Goal: Task Accomplishment & Management: Use online tool/utility

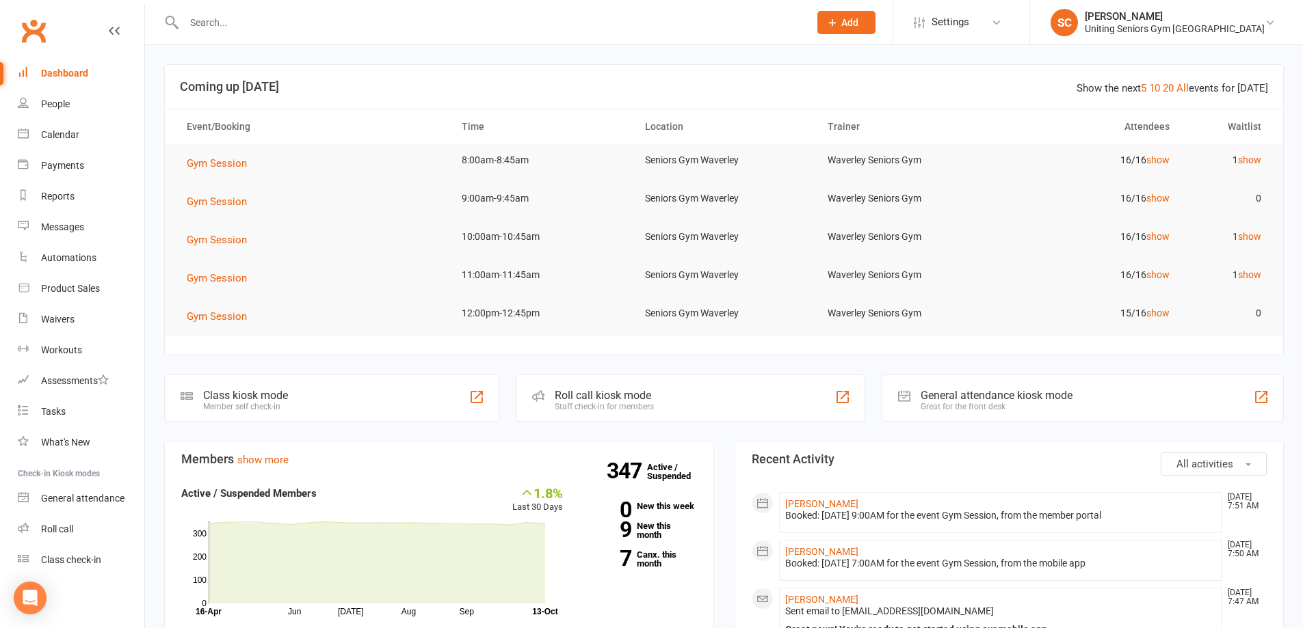
click at [376, 24] on input "text" at bounding box center [490, 22] width 620 height 19
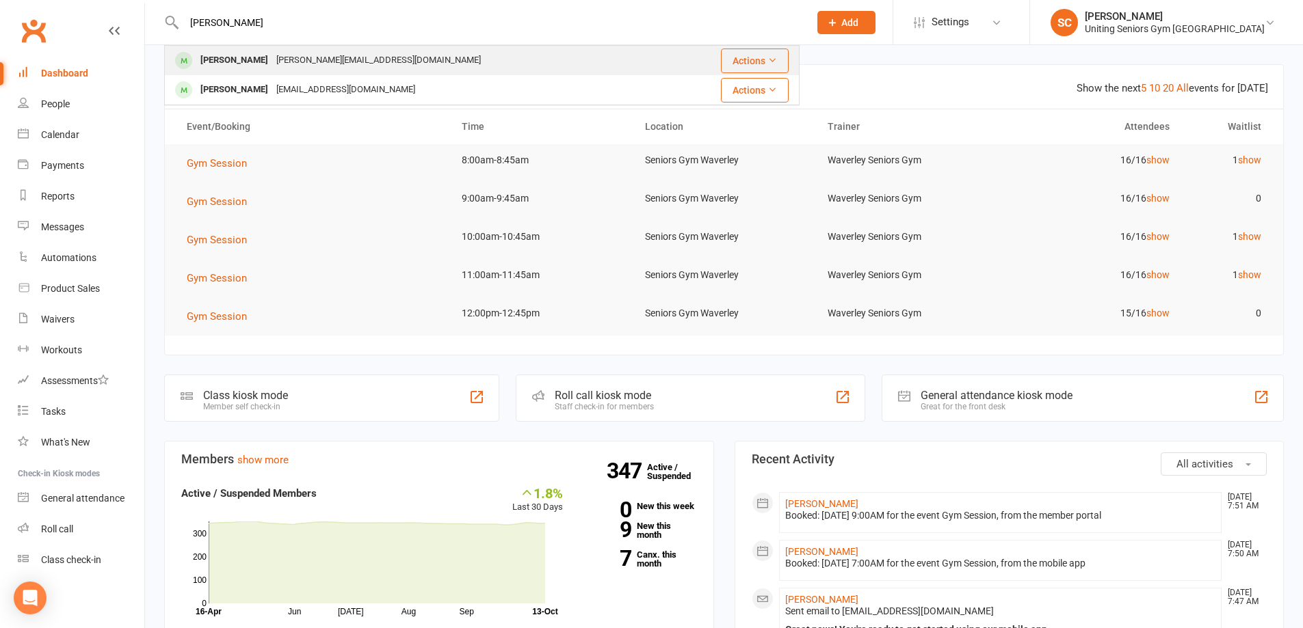
type input "toby hamm"
click at [366, 59] on div "toby.hammerman1@gmail.com" at bounding box center [378, 61] width 213 height 20
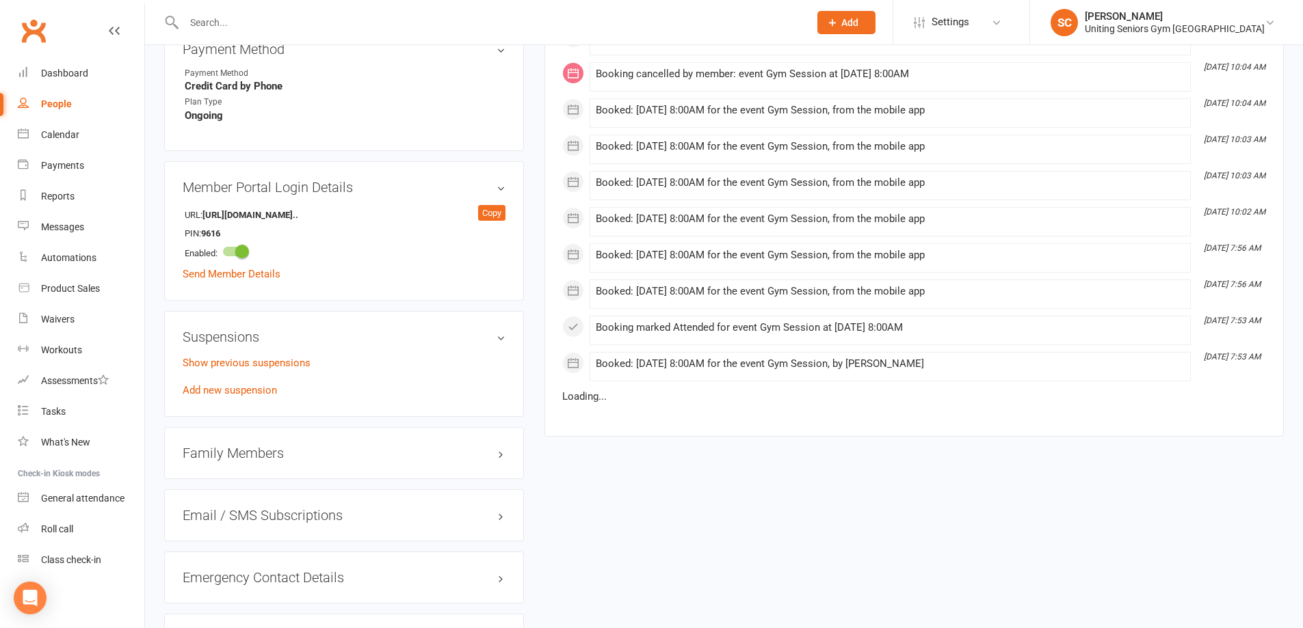
scroll to position [889, 0]
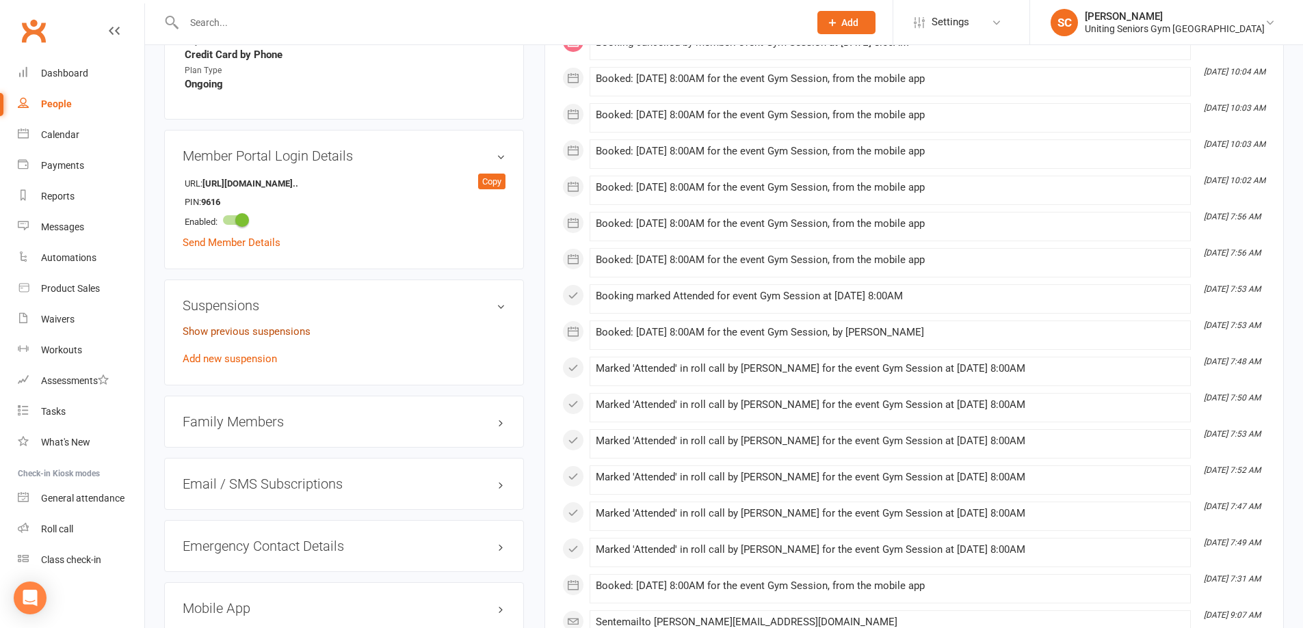
click at [278, 326] on link "Show previous suspensions" at bounding box center [247, 332] width 128 height 12
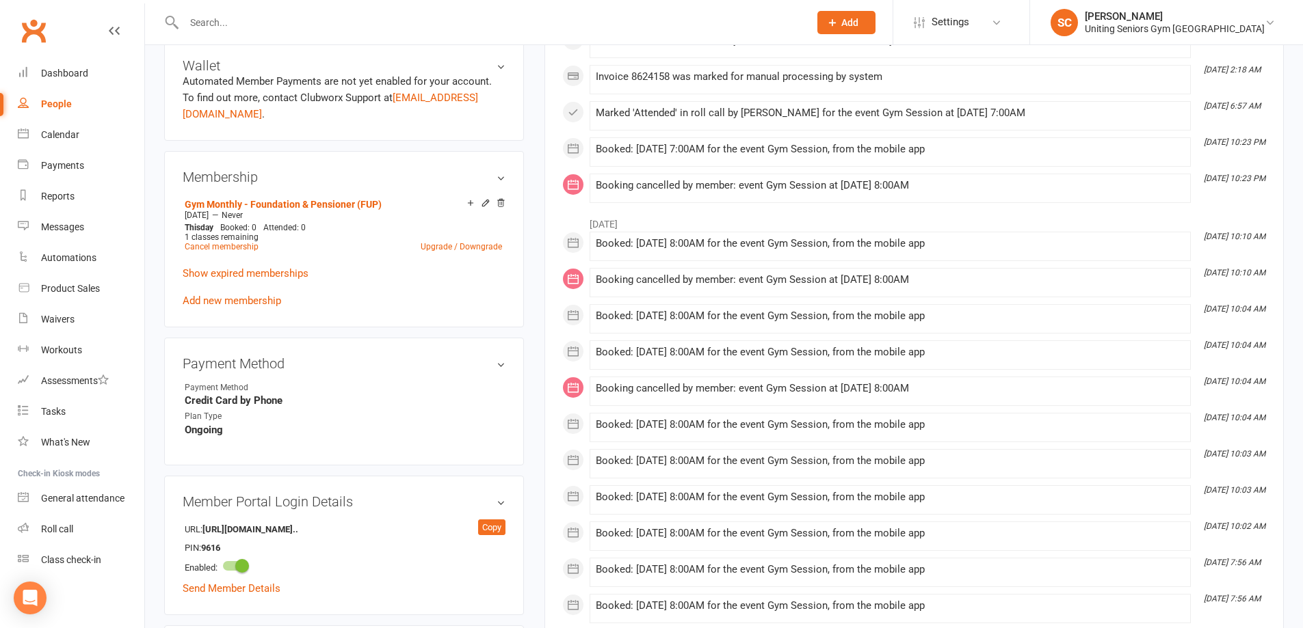
scroll to position [410, 0]
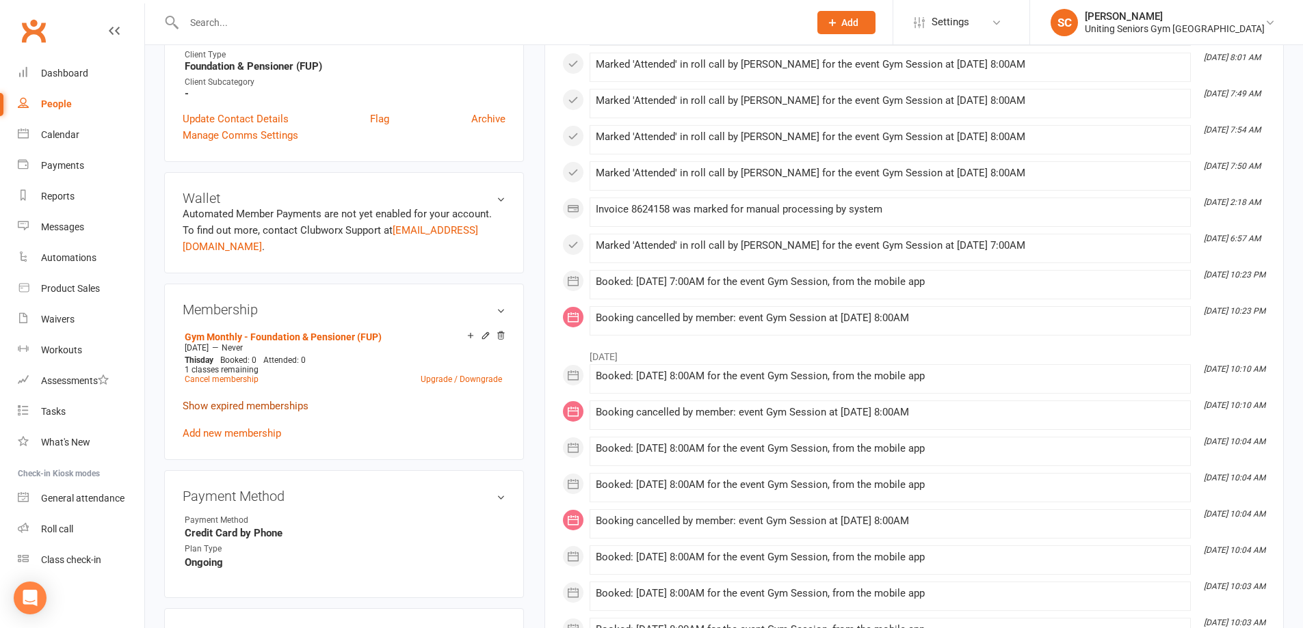
click at [270, 400] on link "Show expired memberships" at bounding box center [246, 406] width 126 height 12
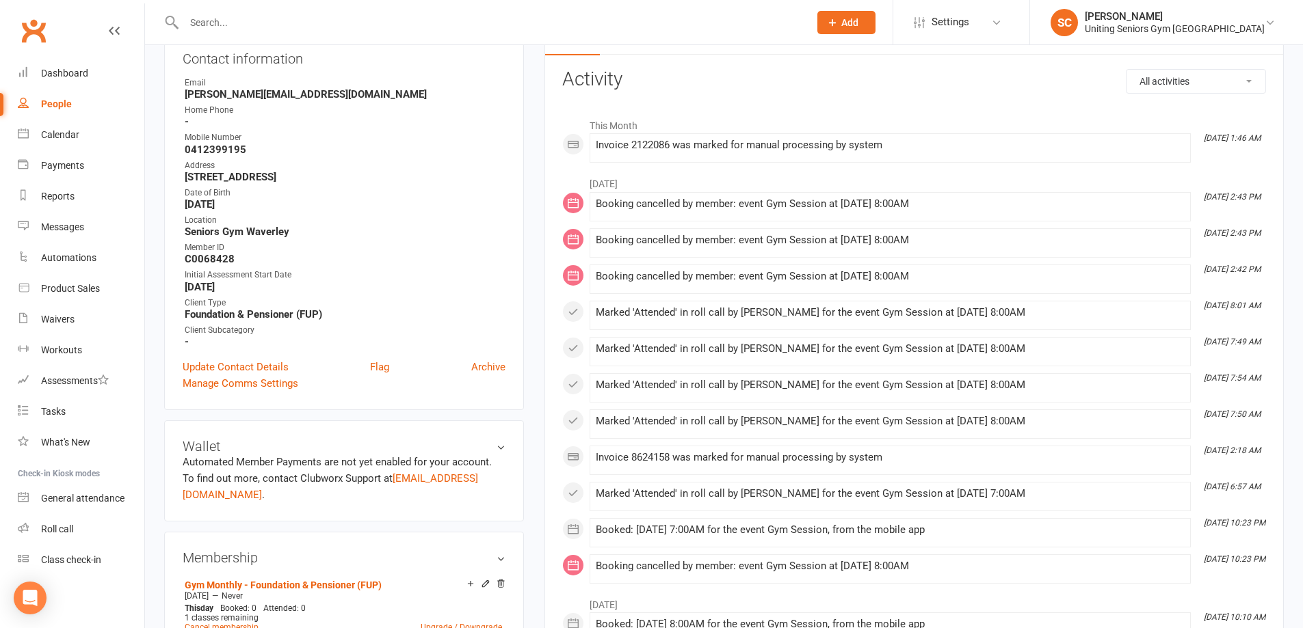
scroll to position [0, 0]
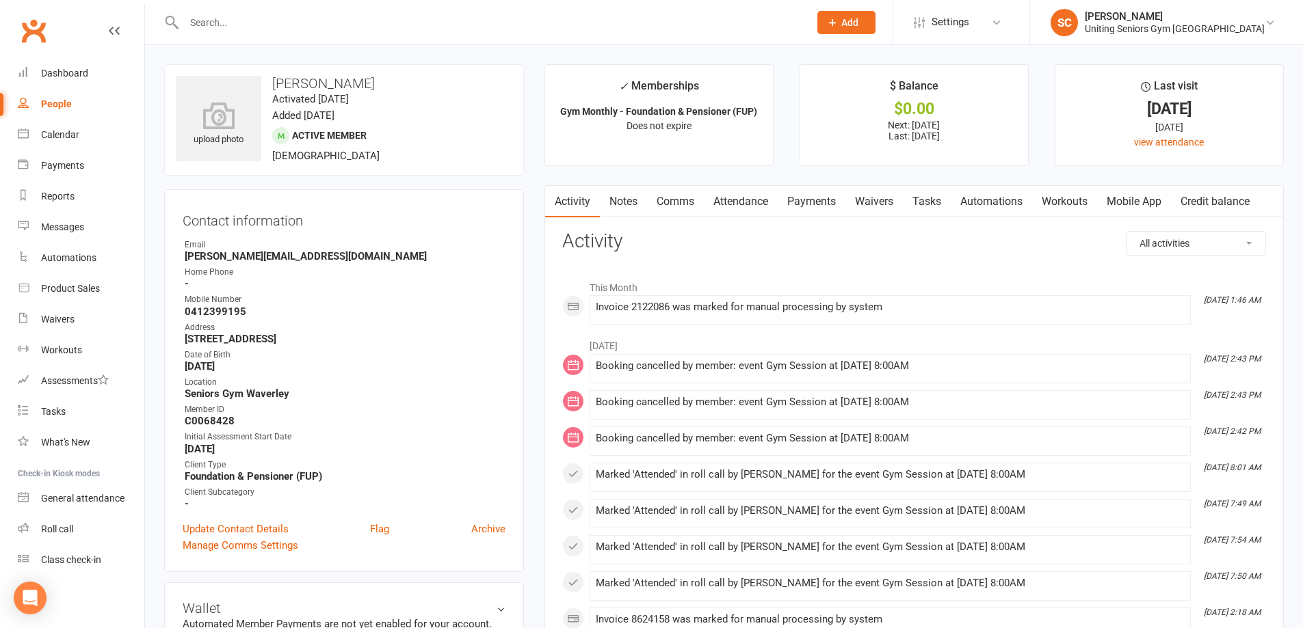
click at [270, 13] on input "text" at bounding box center [490, 22] width 620 height 19
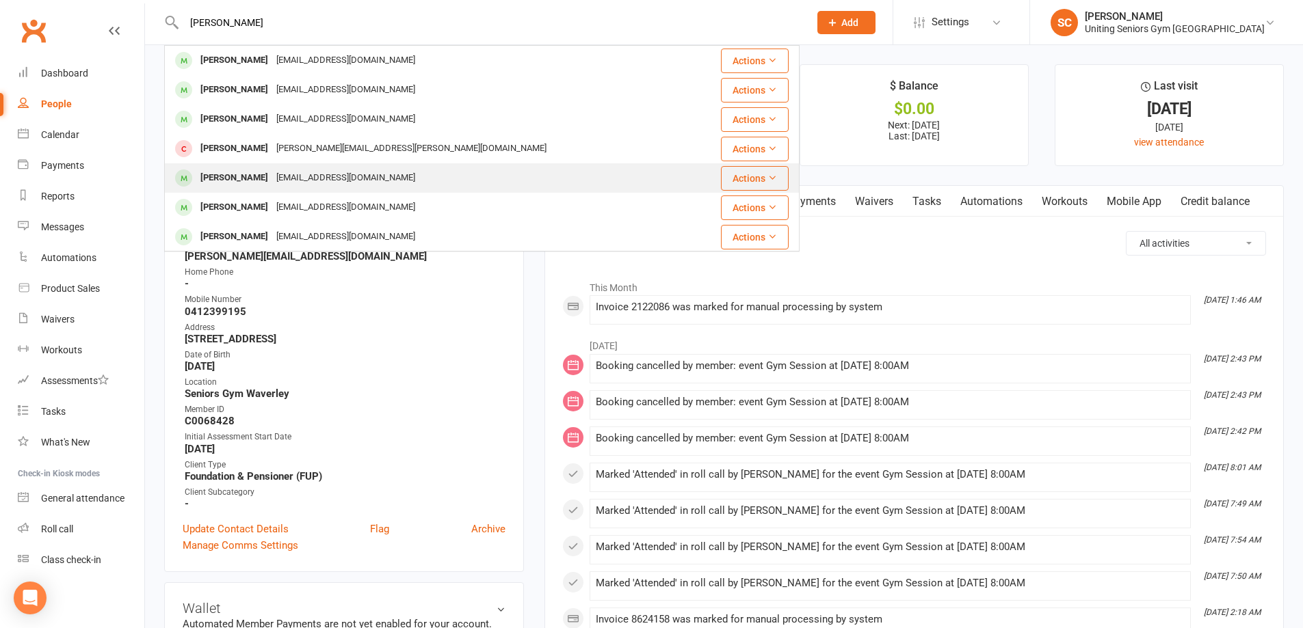
type input "peter h"
click at [272, 180] on div "Peter Hammerman" at bounding box center [234, 178] width 76 height 20
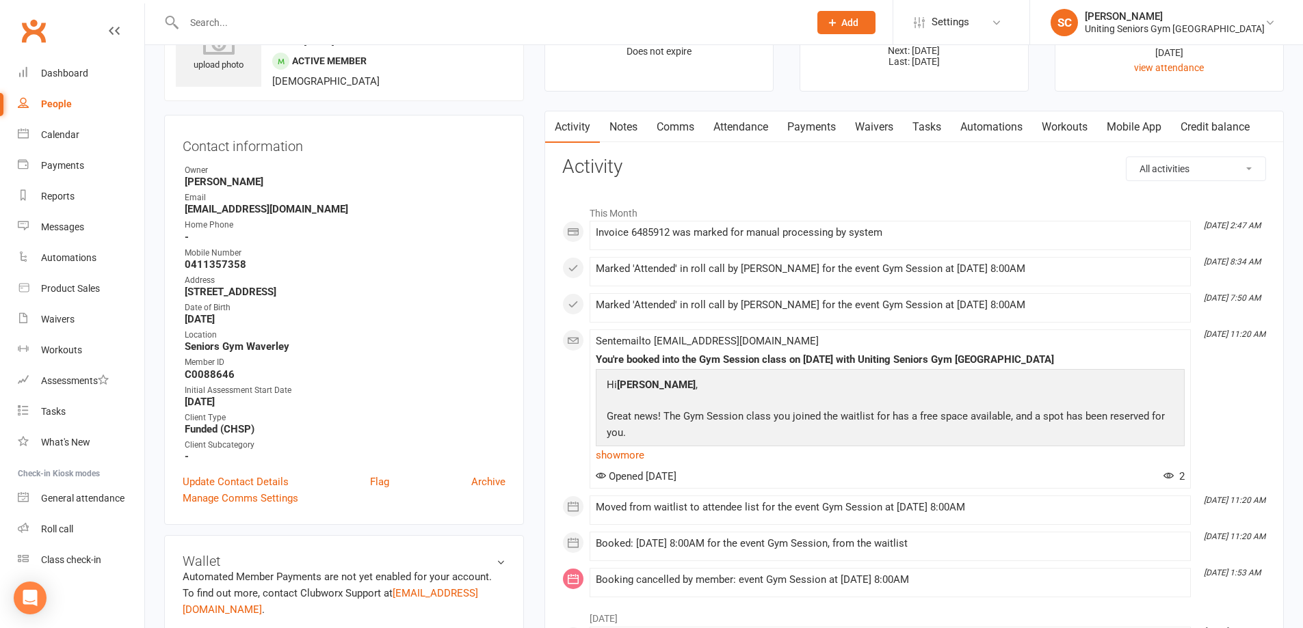
scroll to position [68, 0]
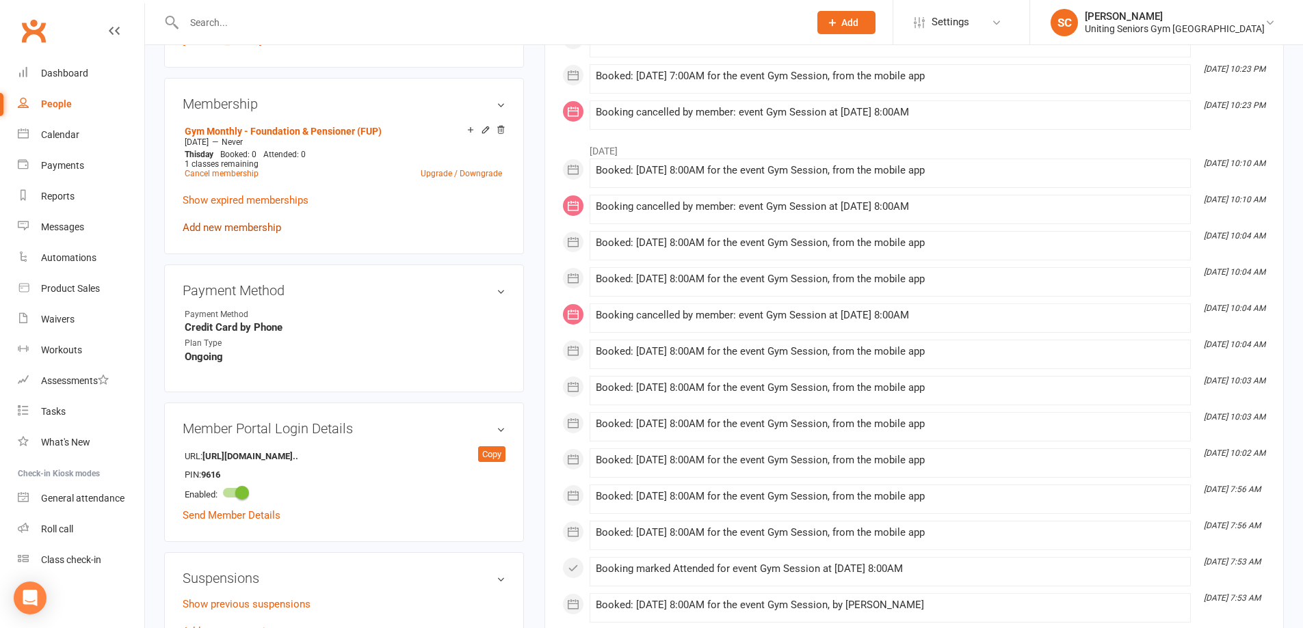
scroll to position [615, 0]
click at [249, 195] on link "Show expired memberships" at bounding box center [246, 201] width 126 height 12
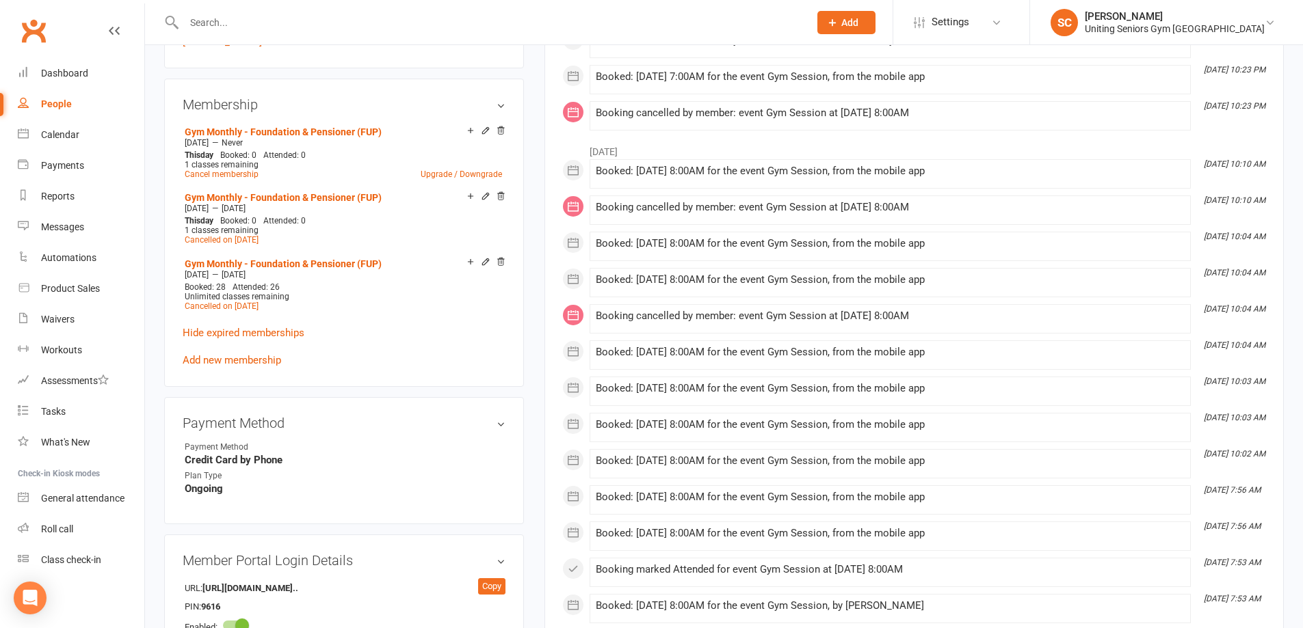
click at [280, 19] on input "text" at bounding box center [490, 22] width 620 height 19
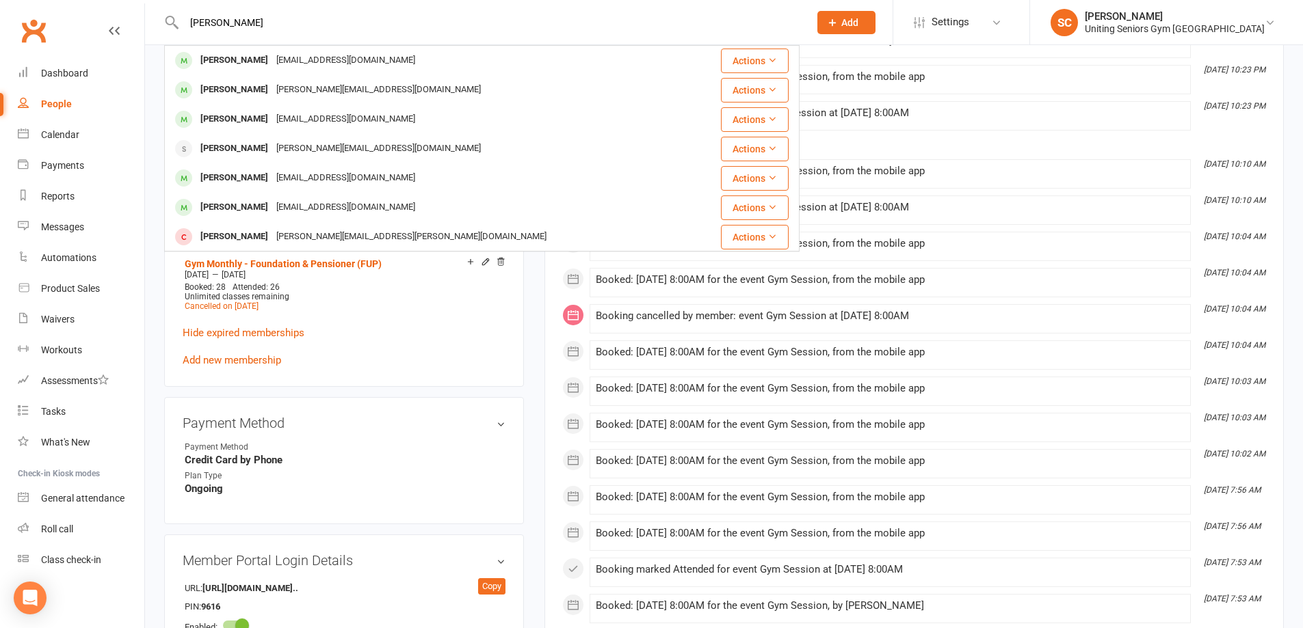
type input "greg ber"
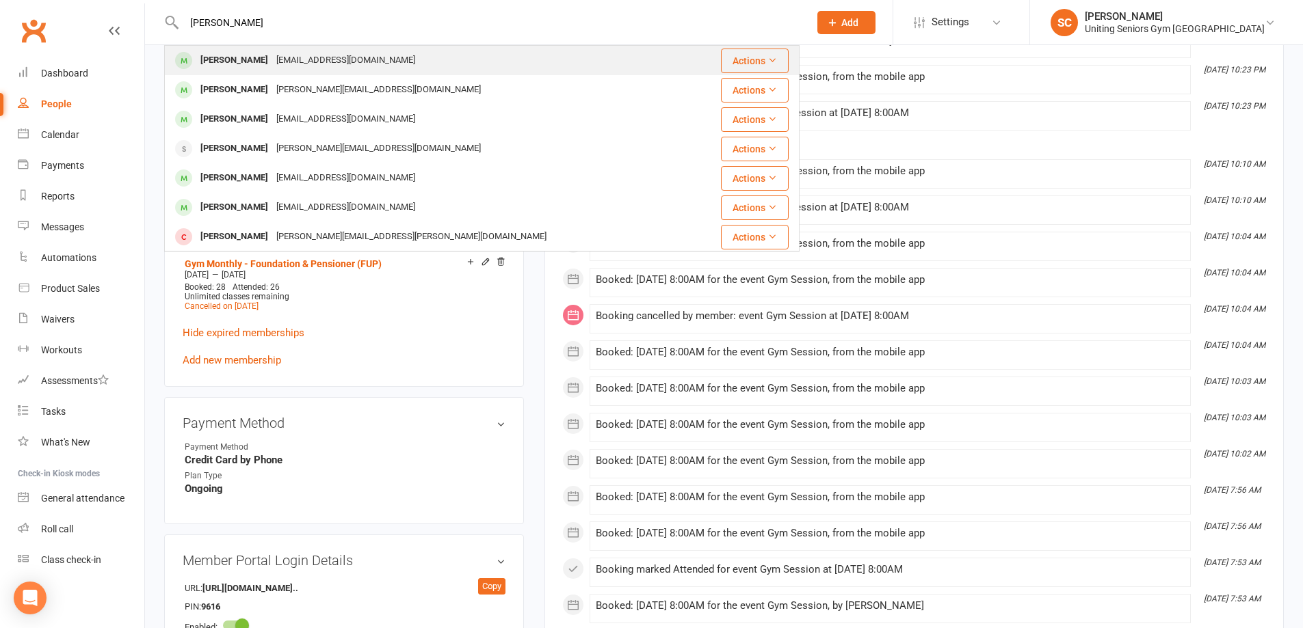
click at [285, 64] on div "gberdouk@bigpond.net.au" at bounding box center [345, 61] width 147 height 20
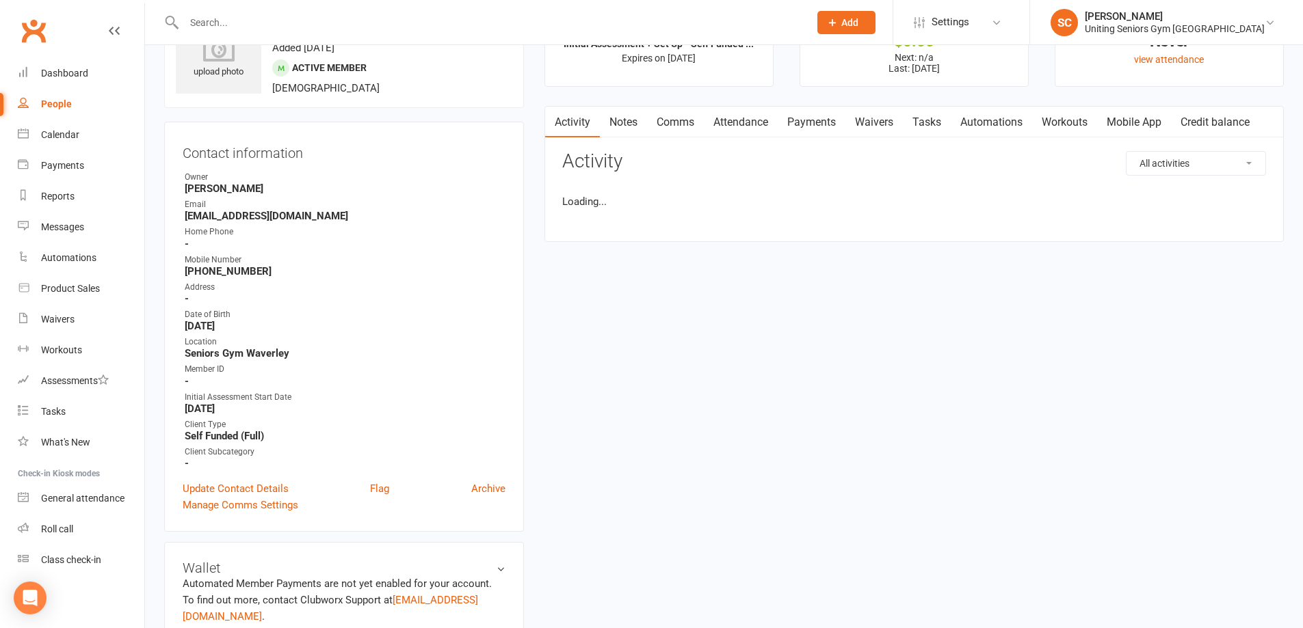
scroll to position [68, 0]
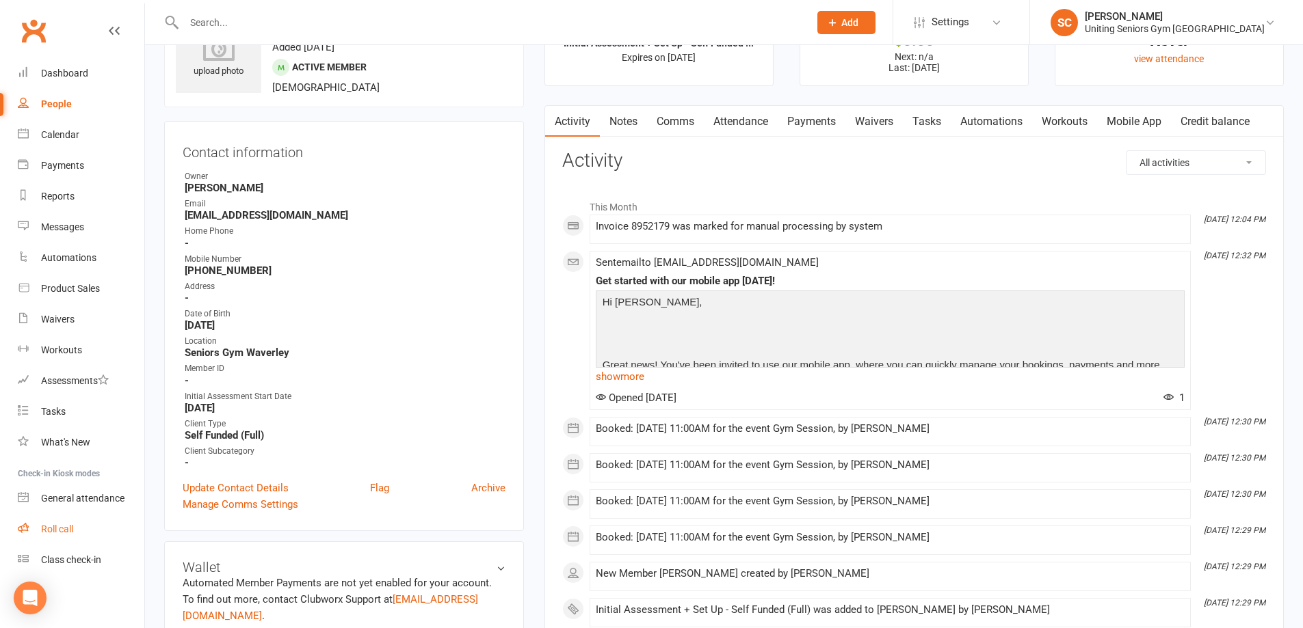
click at [60, 531] on div "Roll call" at bounding box center [57, 529] width 32 height 11
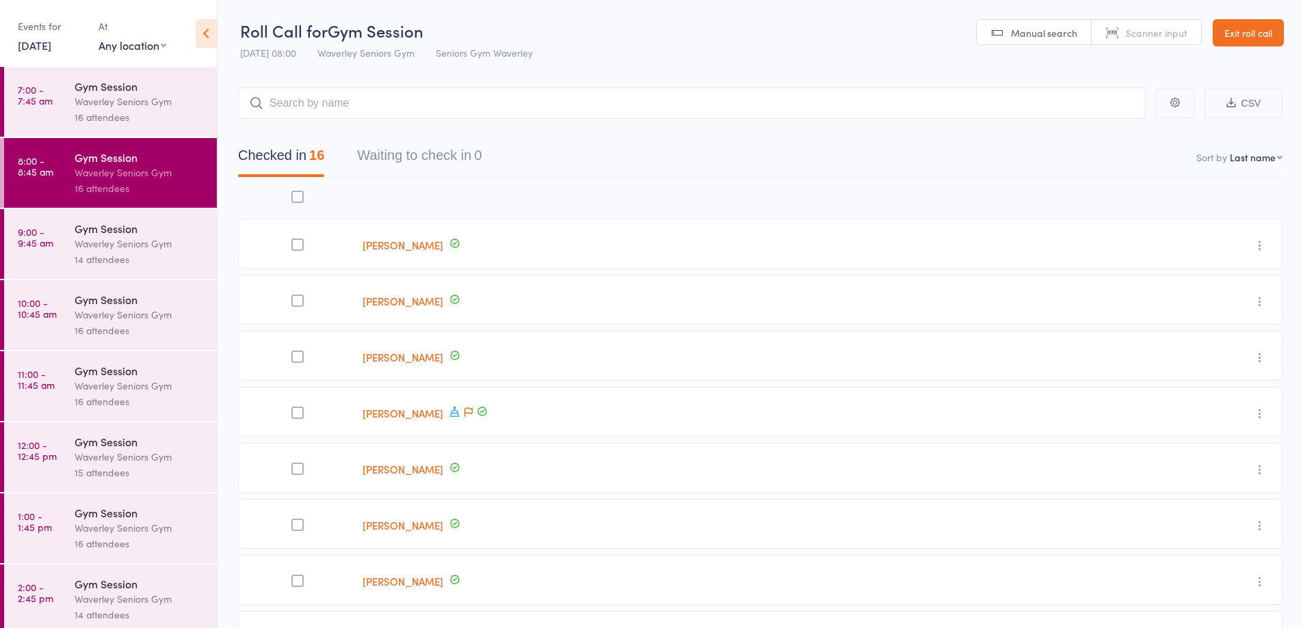
click at [122, 321] on div "Waverley Seniors Gym" at bounding box center [140, 315] width 131 height 16
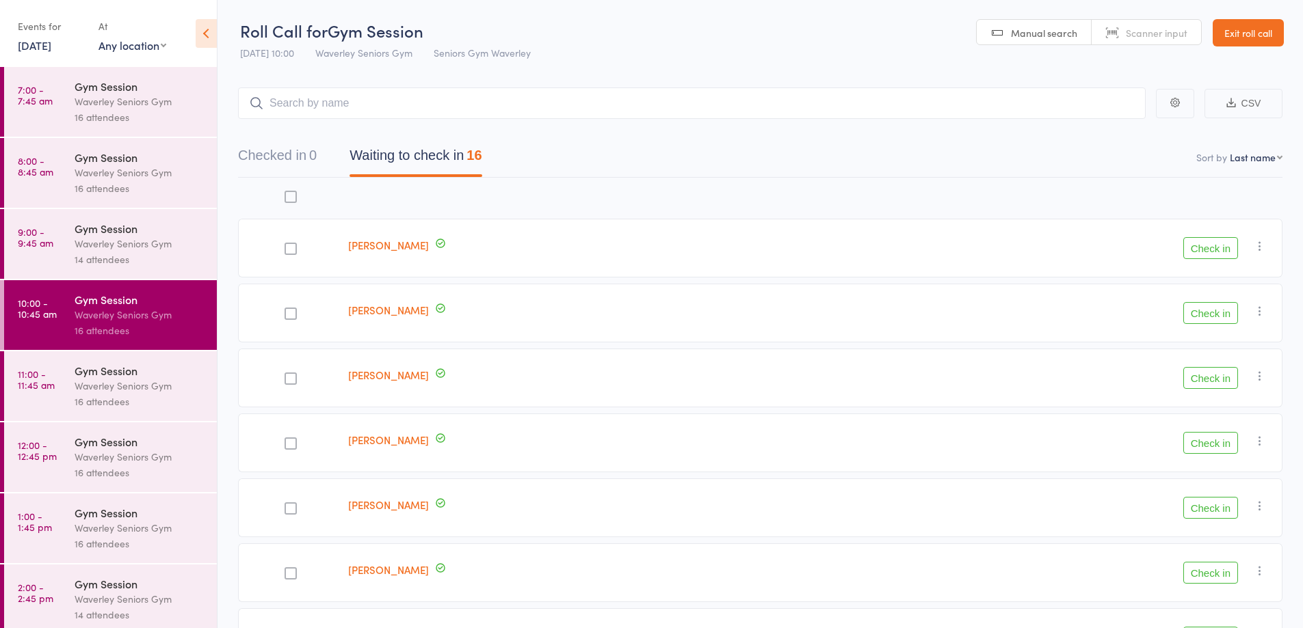
click at [1245, 31] on link "Exit roll call" at bounding box center [1247, 32] width 71 height 27
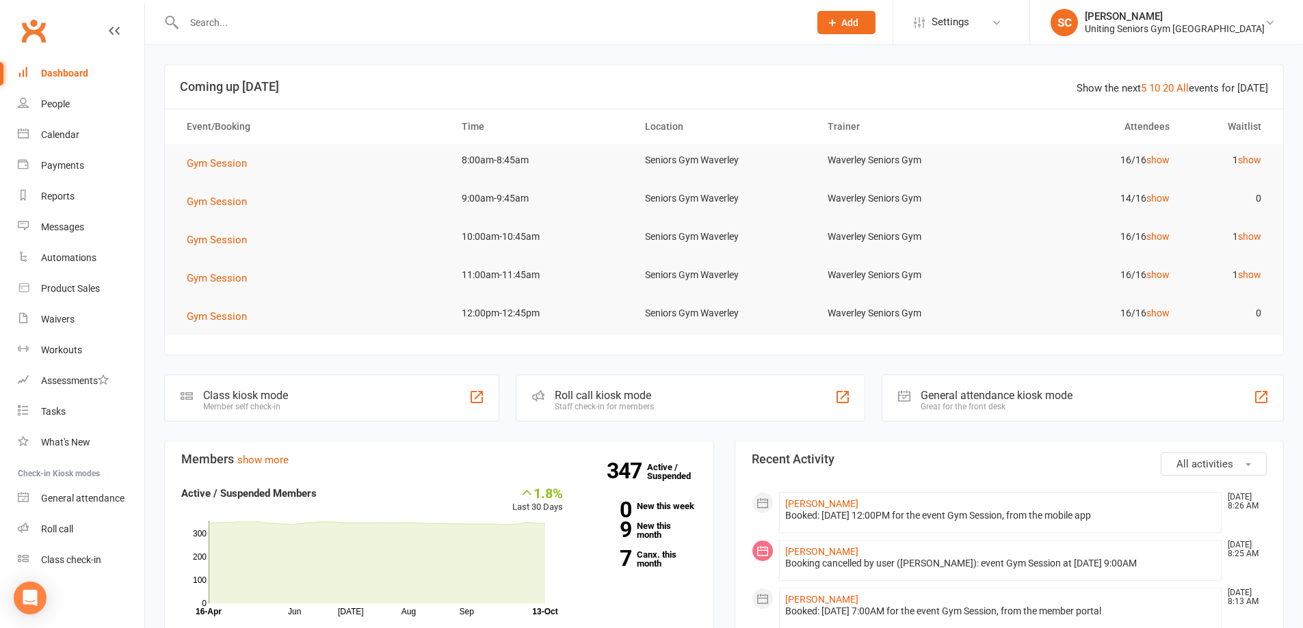
click at [398, 23] on input "text" at bounding box center [490, 22] width 620 height 19
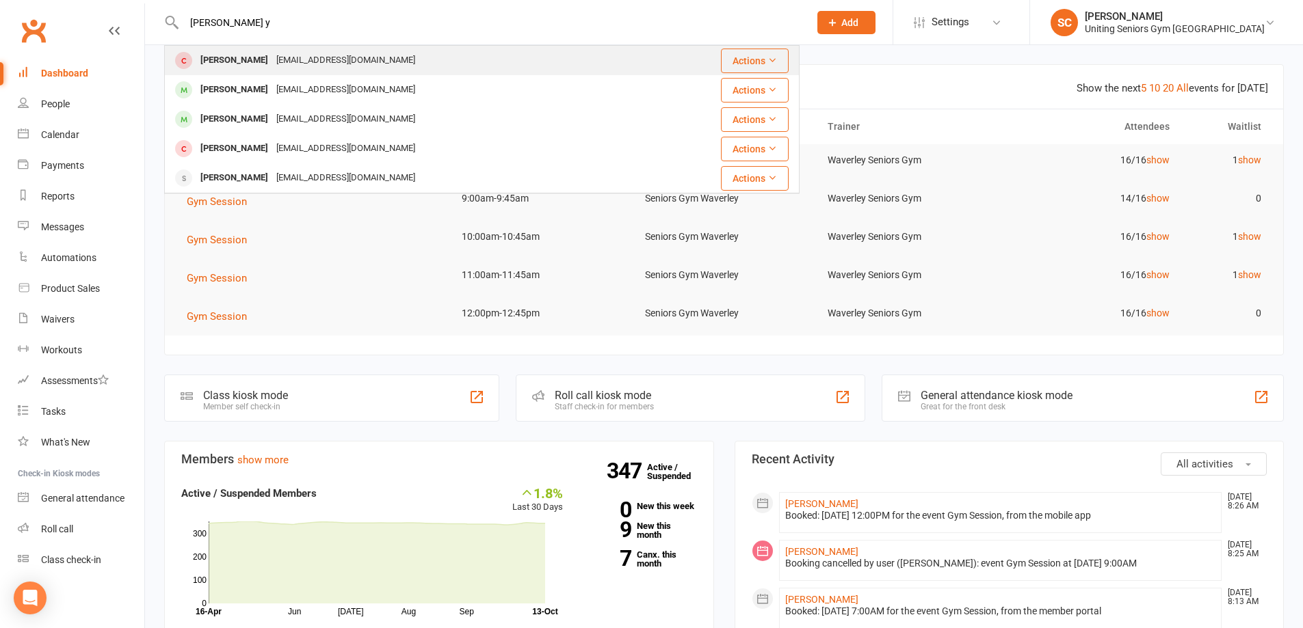
type input "[PERSON_NAME] y"
click at [389, 51] on div "[EMAIL_ADDRESS][DOMAIN_NAME]" at bounding box center [345, 61] width 147 height 20
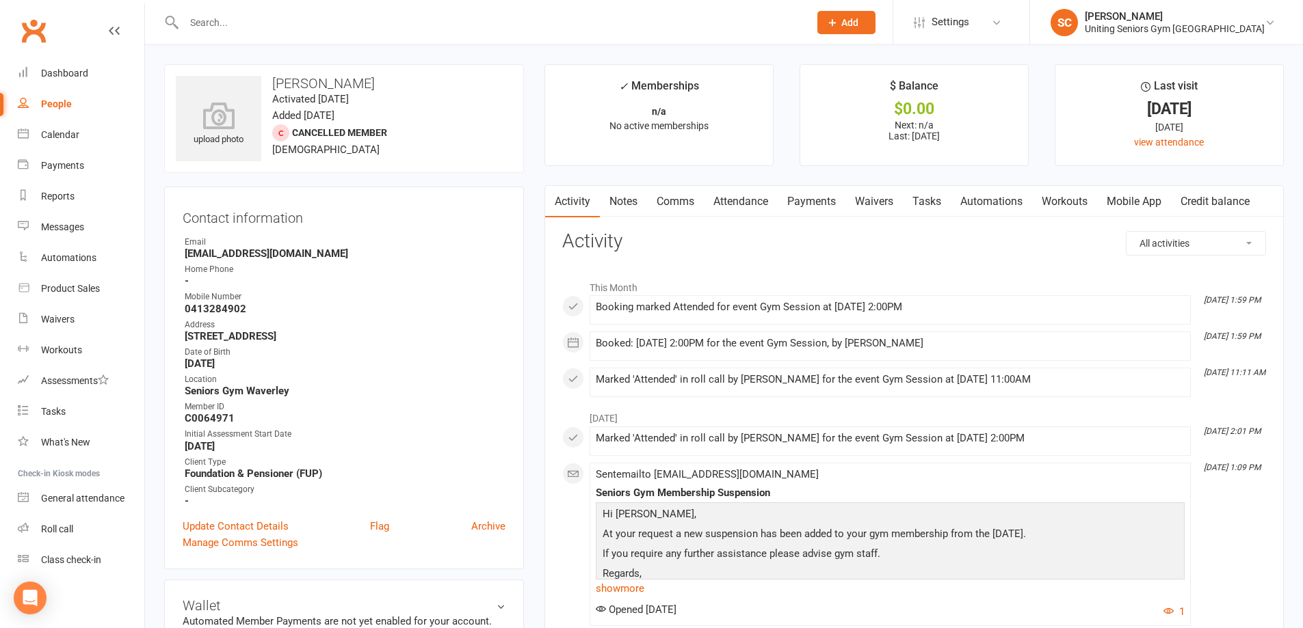
click at [410, 19] on input "text" at bounding box center [490, 22] width 620 height 19
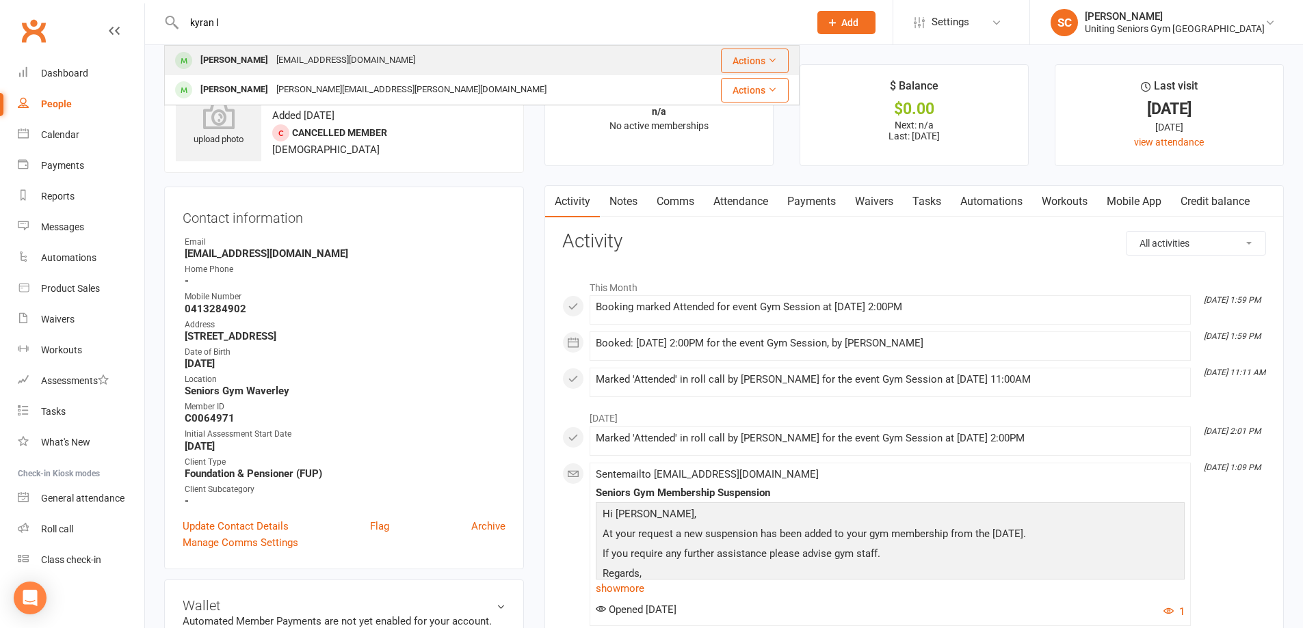
type input "kyran l"
click at [402, 61] on div "[PERSON_NAME] [EMAIL_ADDRESS][DOMAIN_NAME]" at bounding box center [428, 61] width 527 height 28
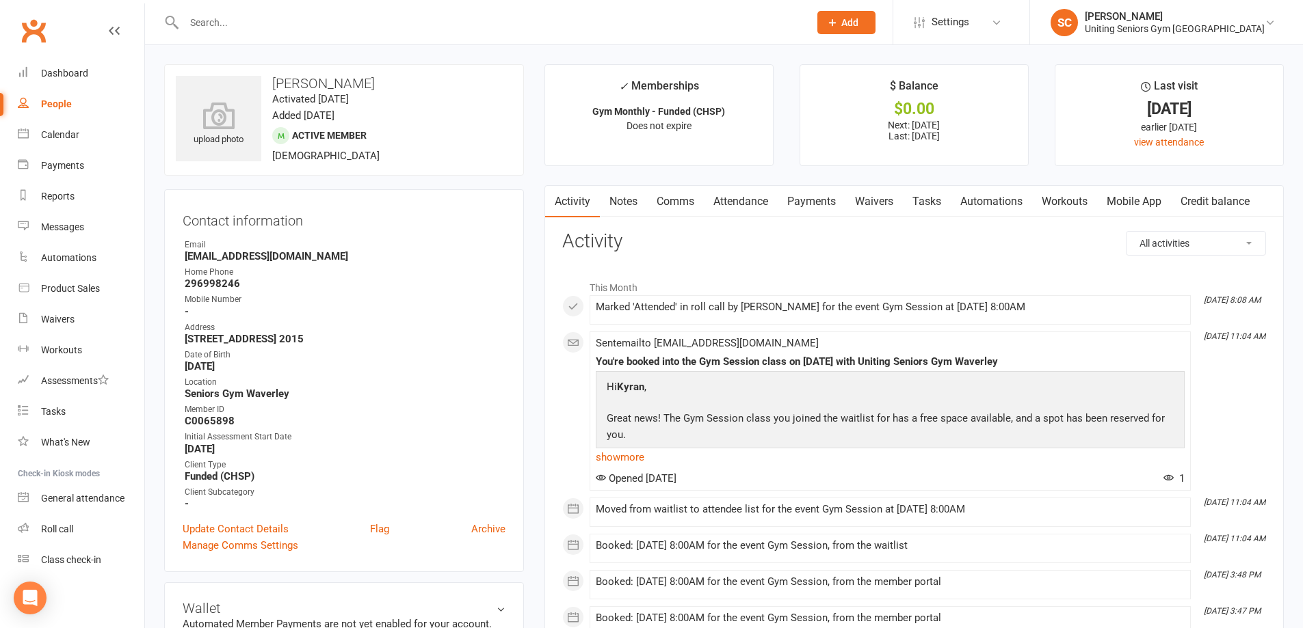
click at [758, 198] on link "Attendance" at bounding box center [741, 201] width 74 height 31
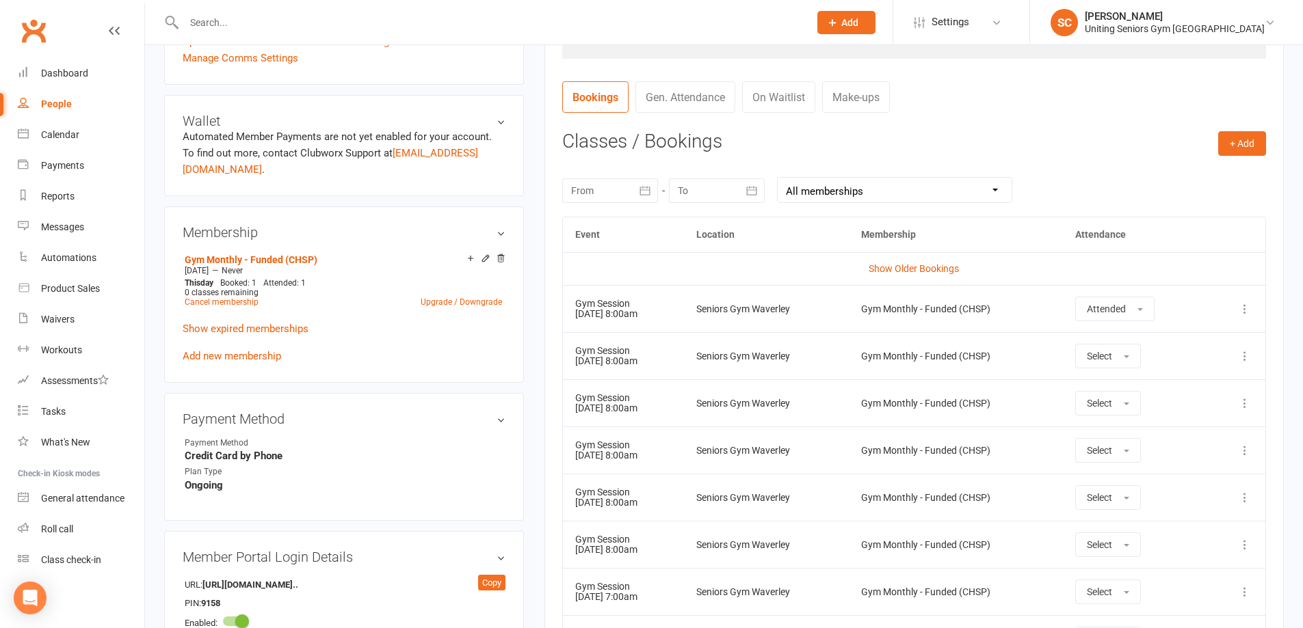
scroll to position [479, 0]
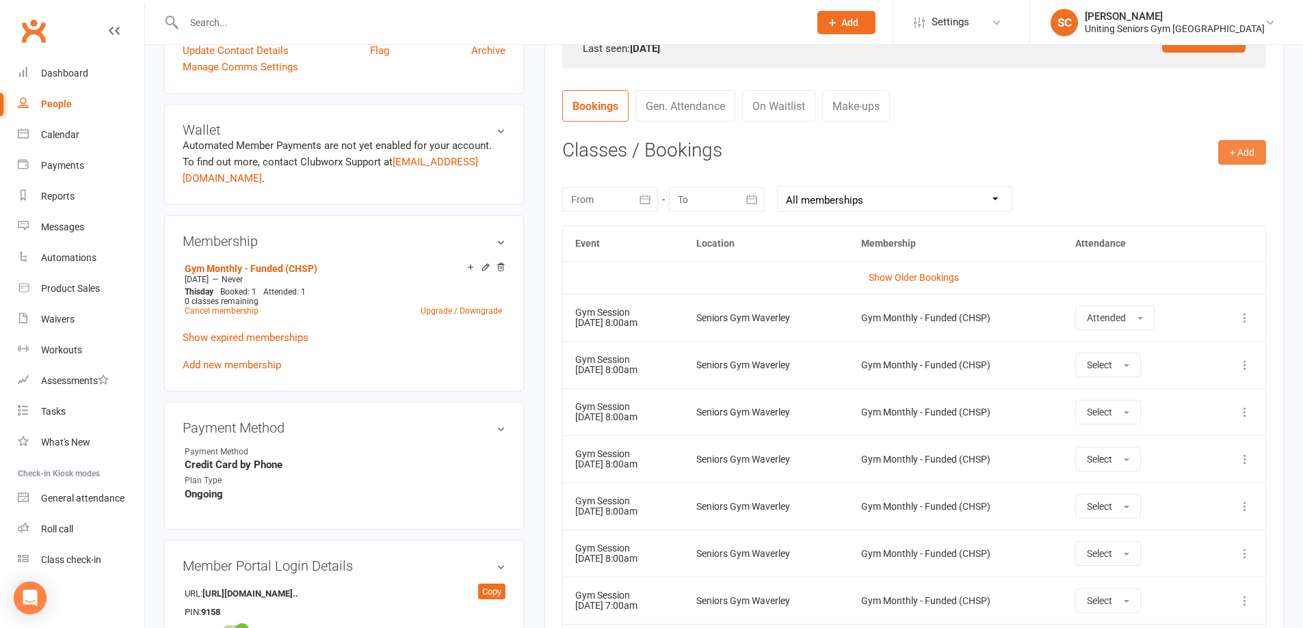
click at [1234, 150] on button "+ Add" at bounding box center [1242, 152] width 48 height 25
click at [1145, 181] on link "Book Event" at bounding box center [1197, 183] width 135 height 27
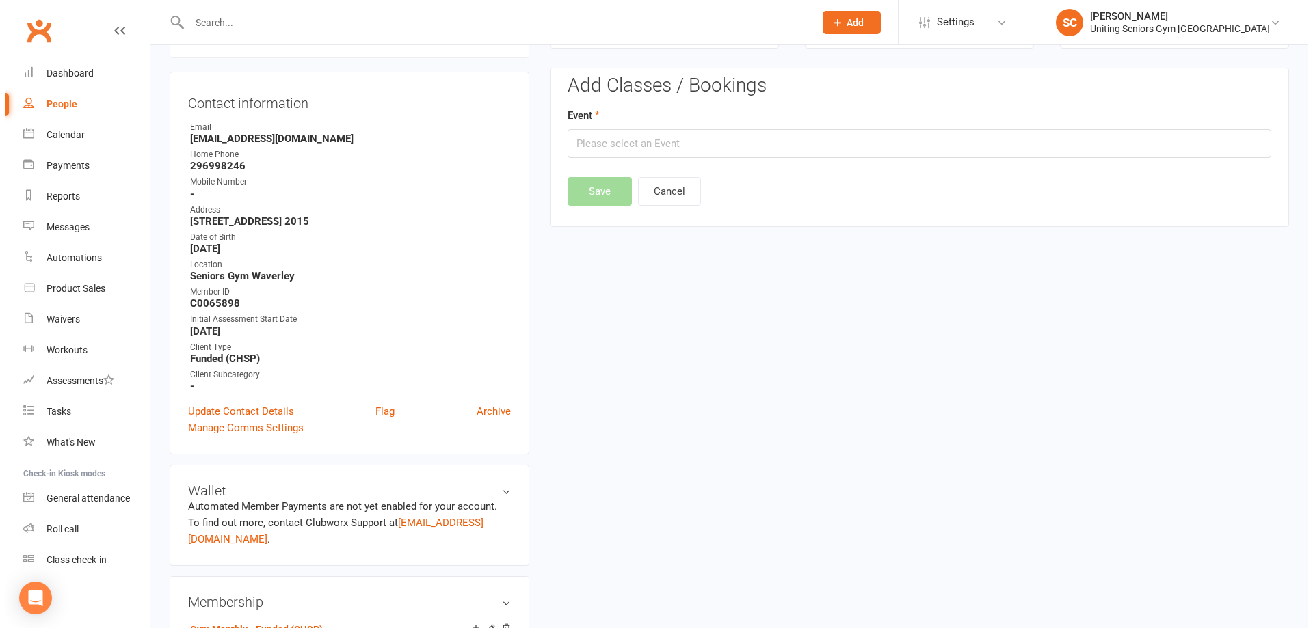
scroll to position [117, 0]
click at [713, 152] on input "text" at bounding box center [914, 144] width 704 height 29
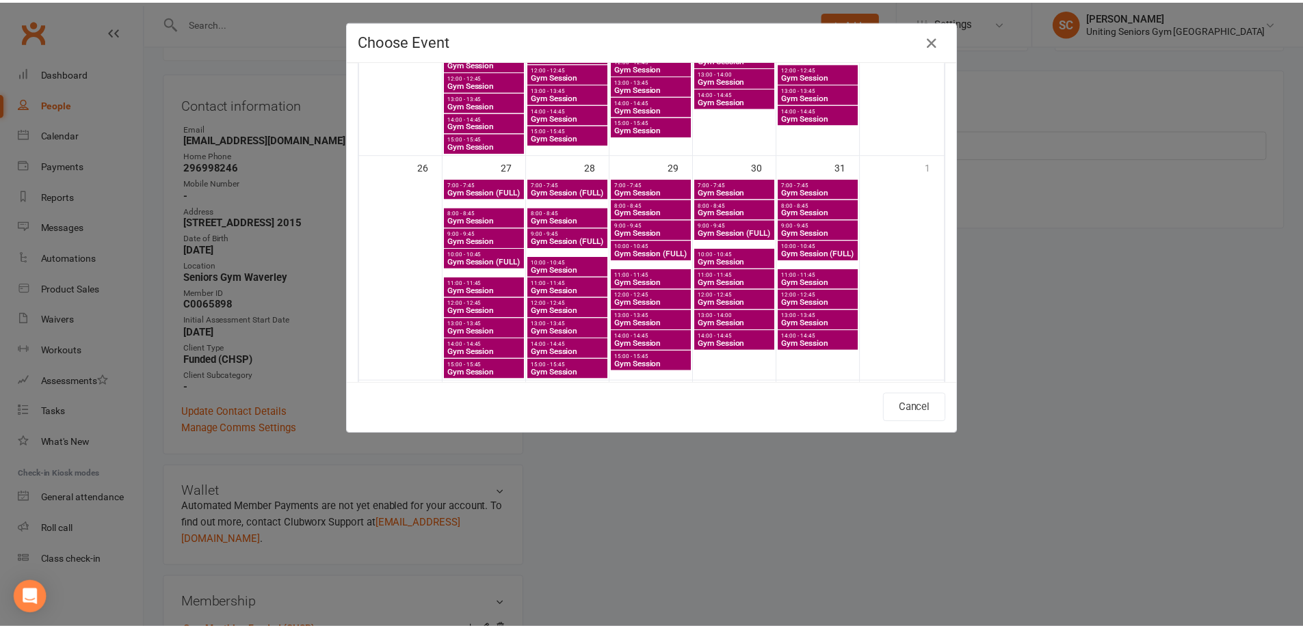
scroll to position [957, 0]
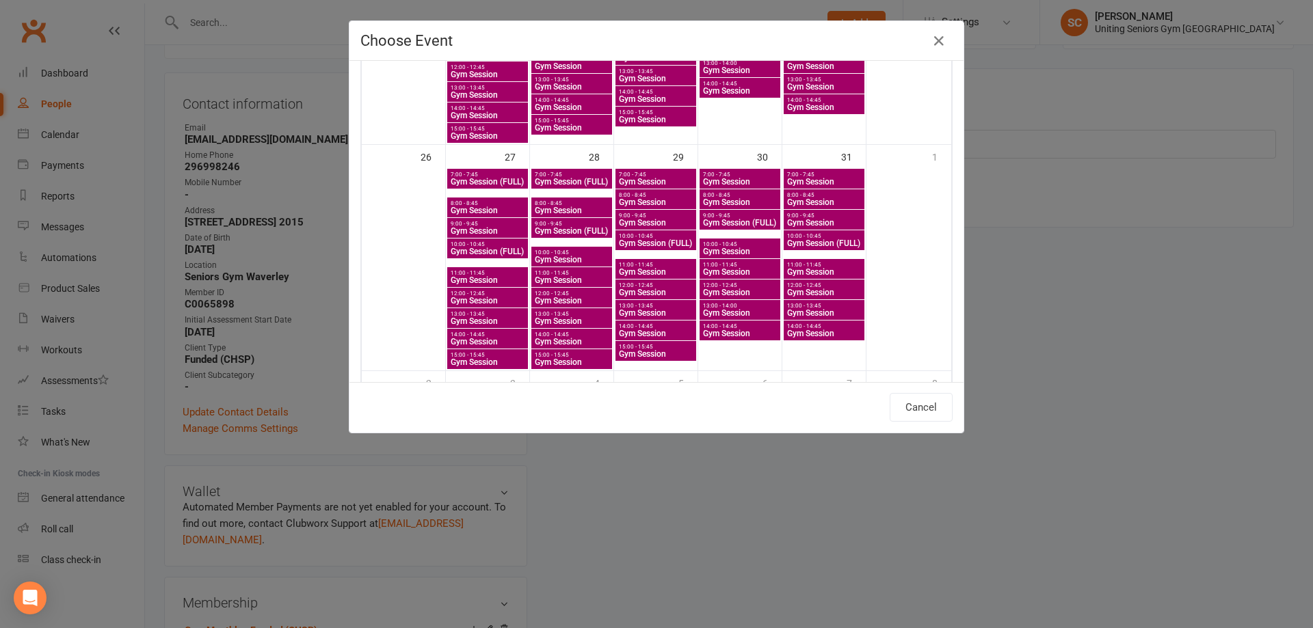
click at [645, 198] on span "Gym Session" at bounding box center [655, 202] width 75 height 8
type input "Gym Session - [DATE] 8:00:00 AM"
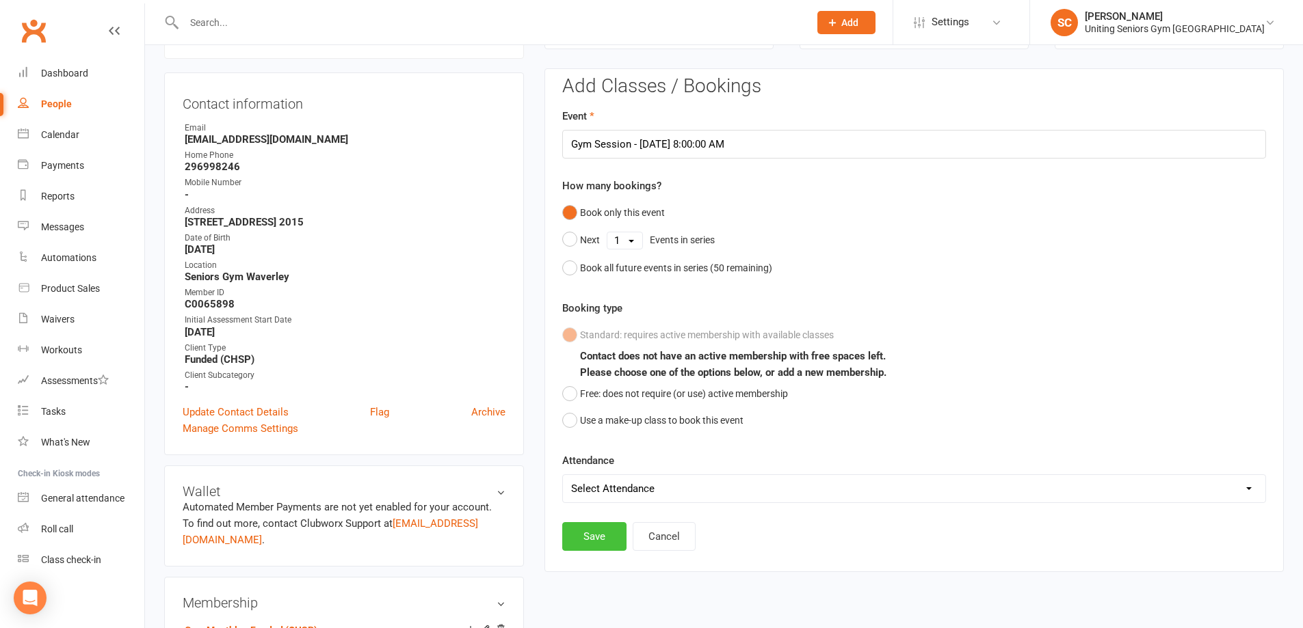
click at [604, 539] on button "Save" at bounding box center [594, 536] width 64 height 29
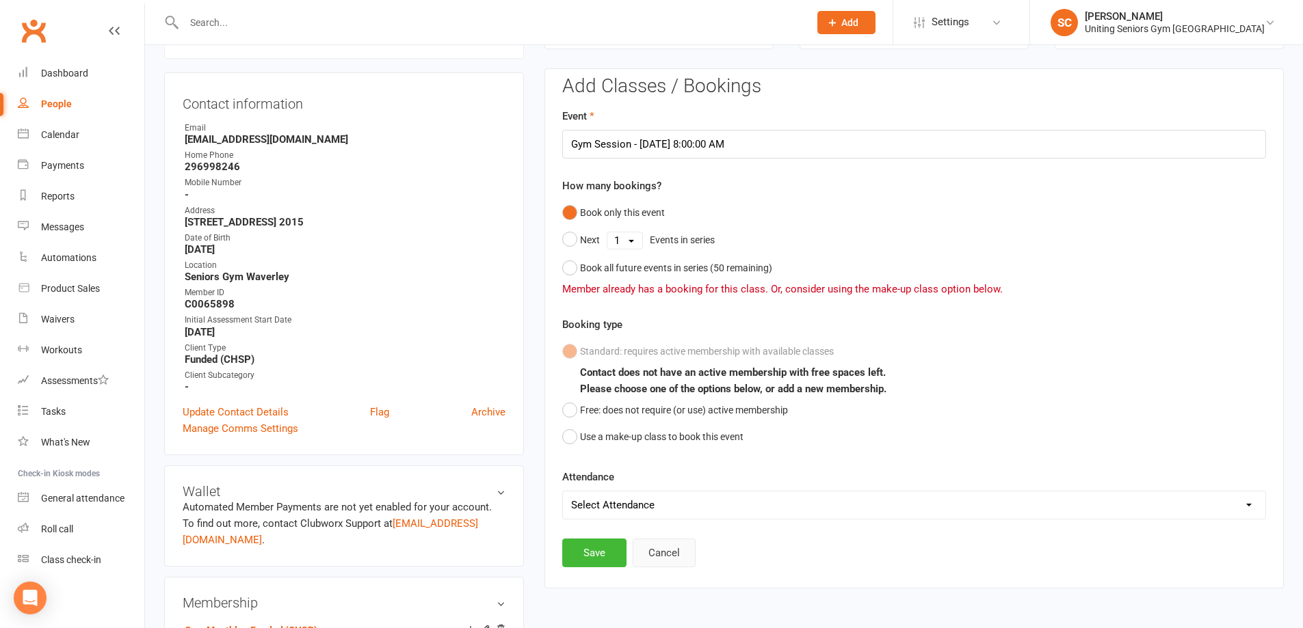
click at [657, 553] on button "Cancel" at bounding box center [664, 553] width 63 height 29
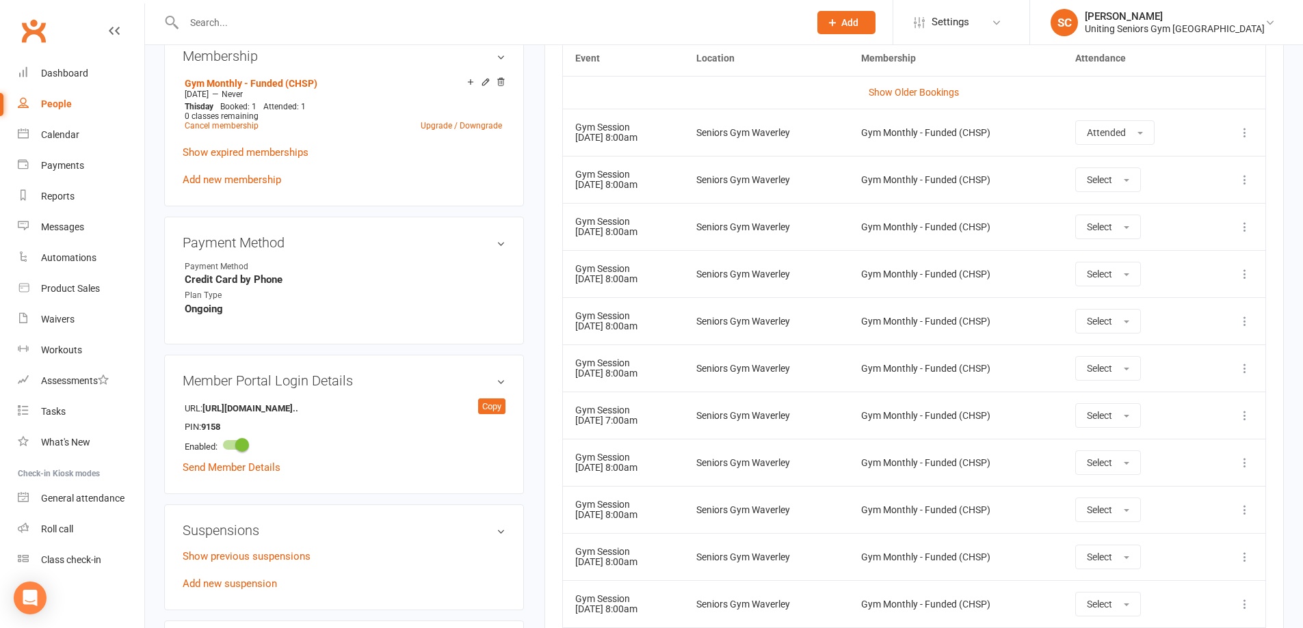
scroll to position [869, 0]
